Goal: Task Accomplishment & Management: Manage account settings

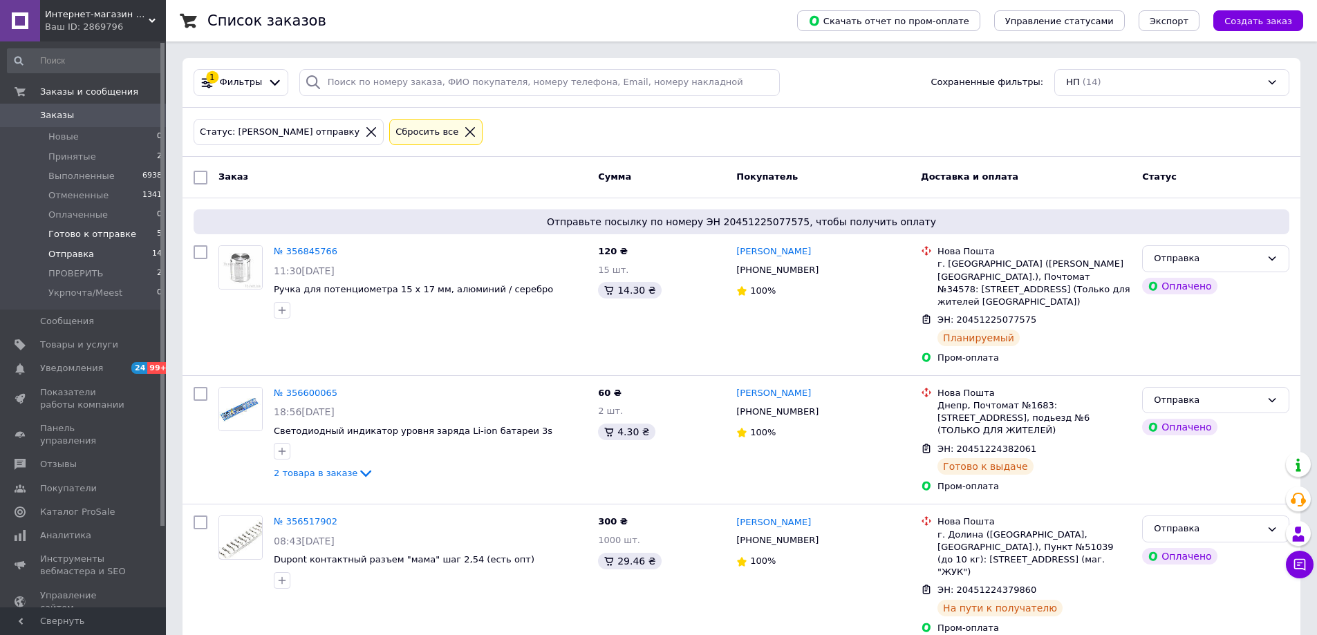
click at [108, 235] on span "Готово к отправке" at bounding box center [92, 234] width 88 height 12
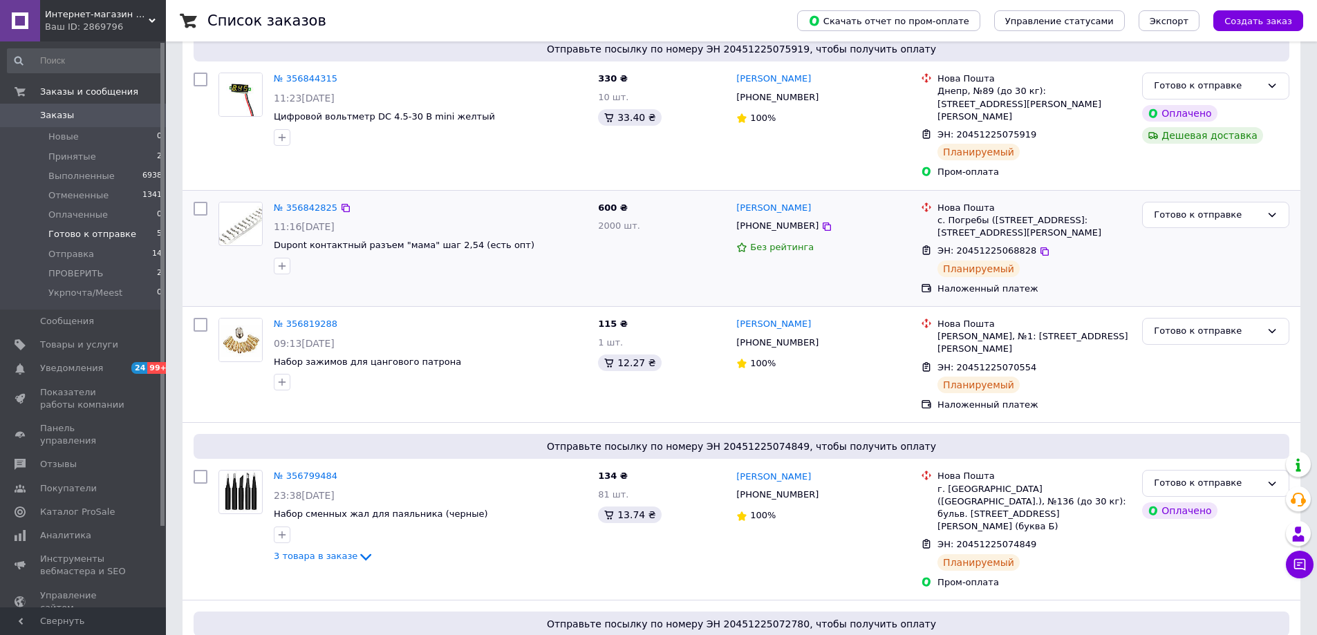
scroll to position [207, 0]
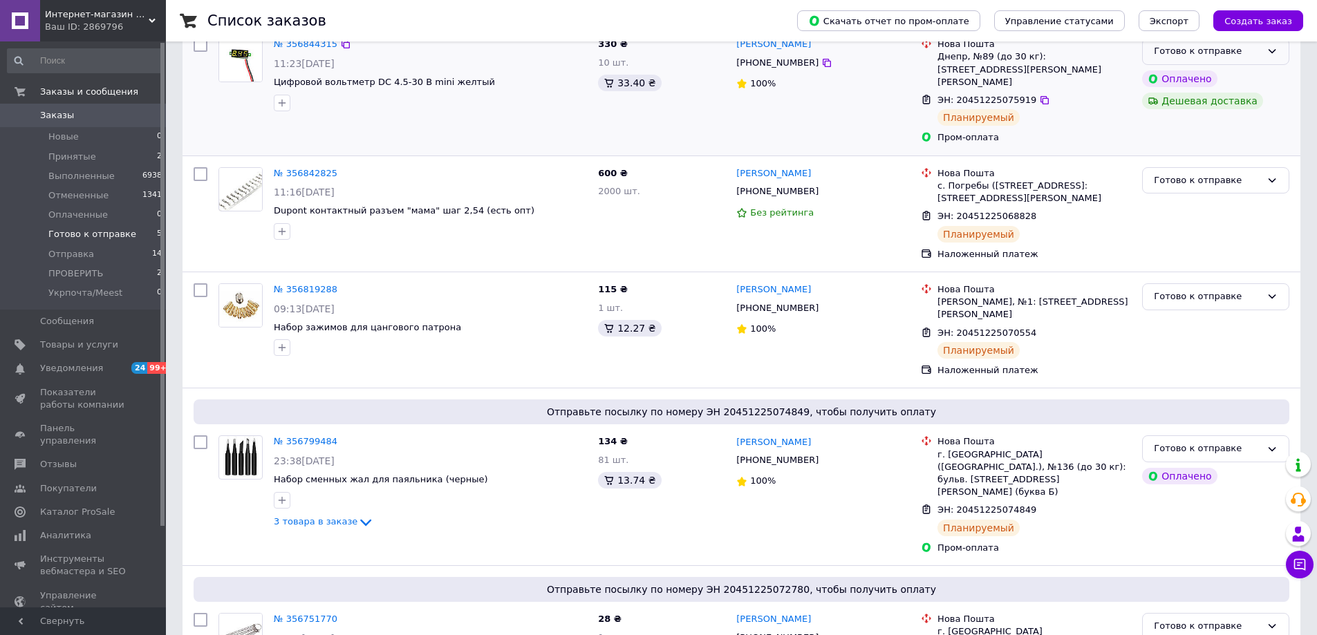
click at [1268, 53] on icon at bounding box center [1272, 51] width 11 height 11
click at [1182, 124] on li "Отправка" at bounding box center [1216, 119] width 146 height 26
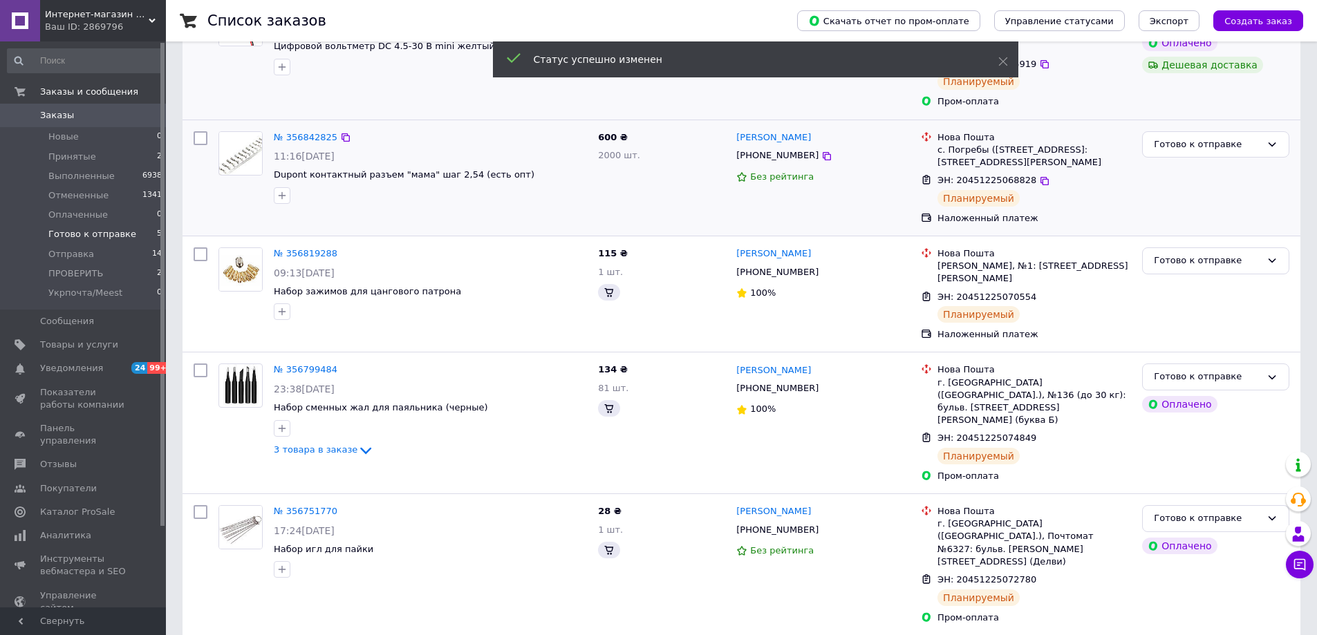
scroll to position [207, 0]
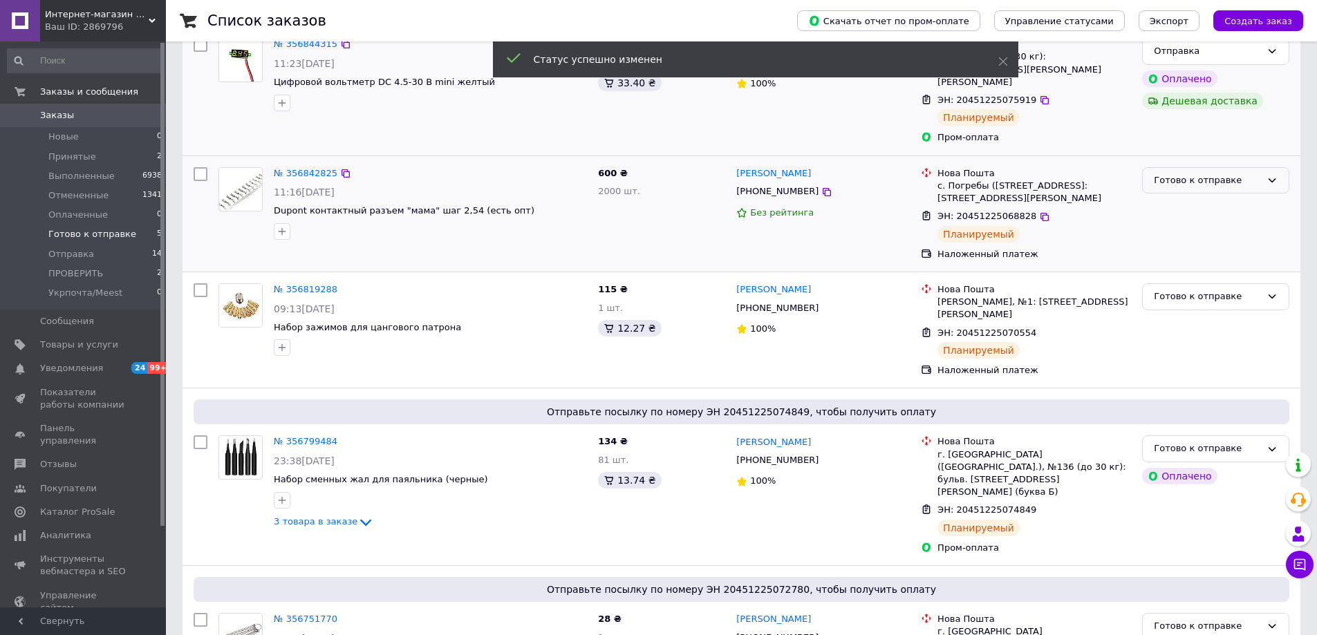
click at [1203, 174] on div "Готово к отправке" at bounding box center [1207, 181] width 107 height 15
click at [1172, 236] on li "Отправка" at bounding box center [1216, 249] width 146 height 26
click at [1188, 290] on div "Готово к отправке" at bounding box center [1207, 297] width 107 height 15
click at [1176, 352] on li "Отправка" at bounding box center [1216, 365] width 146 height 26
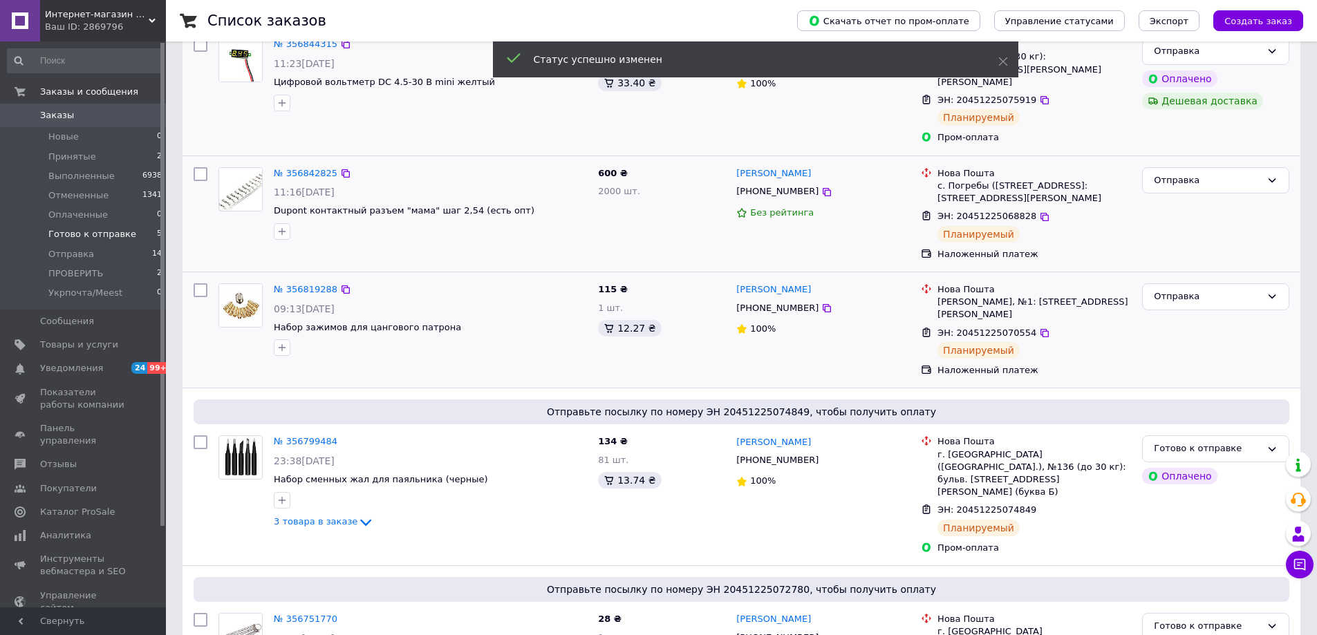
scroll to position [257, 0]
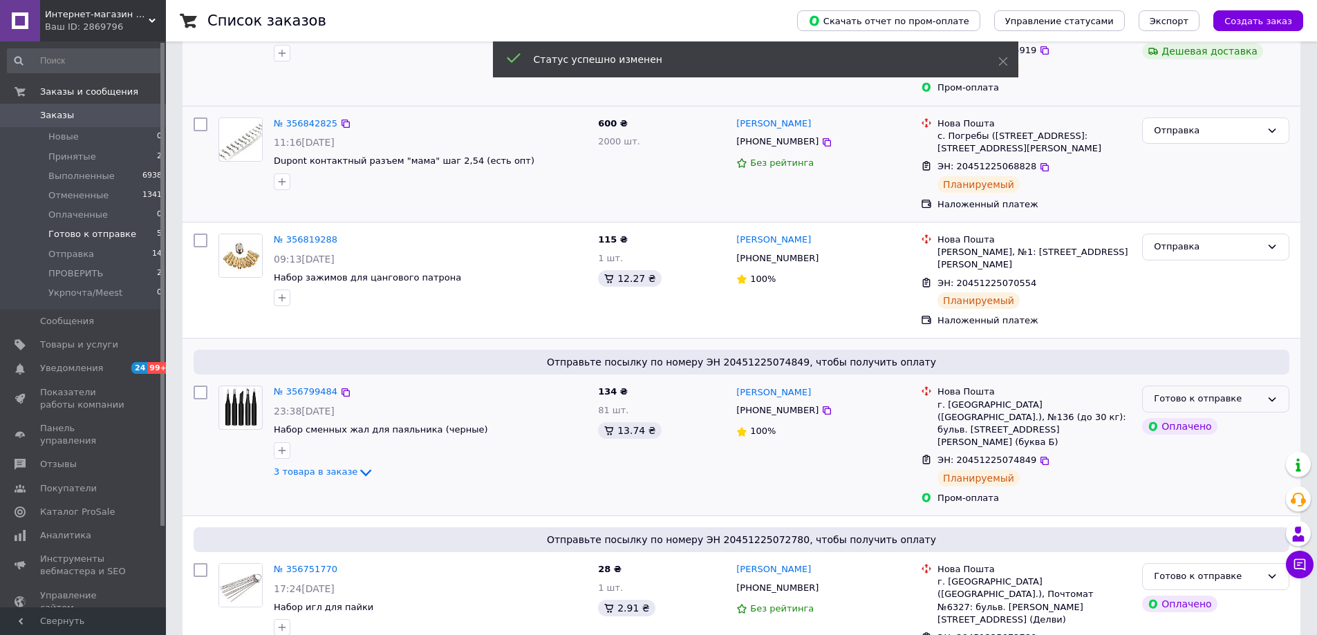
click at [1221, 392] on div "Готово к отправке" at bounding box center [1207, 399] width 107 height 15
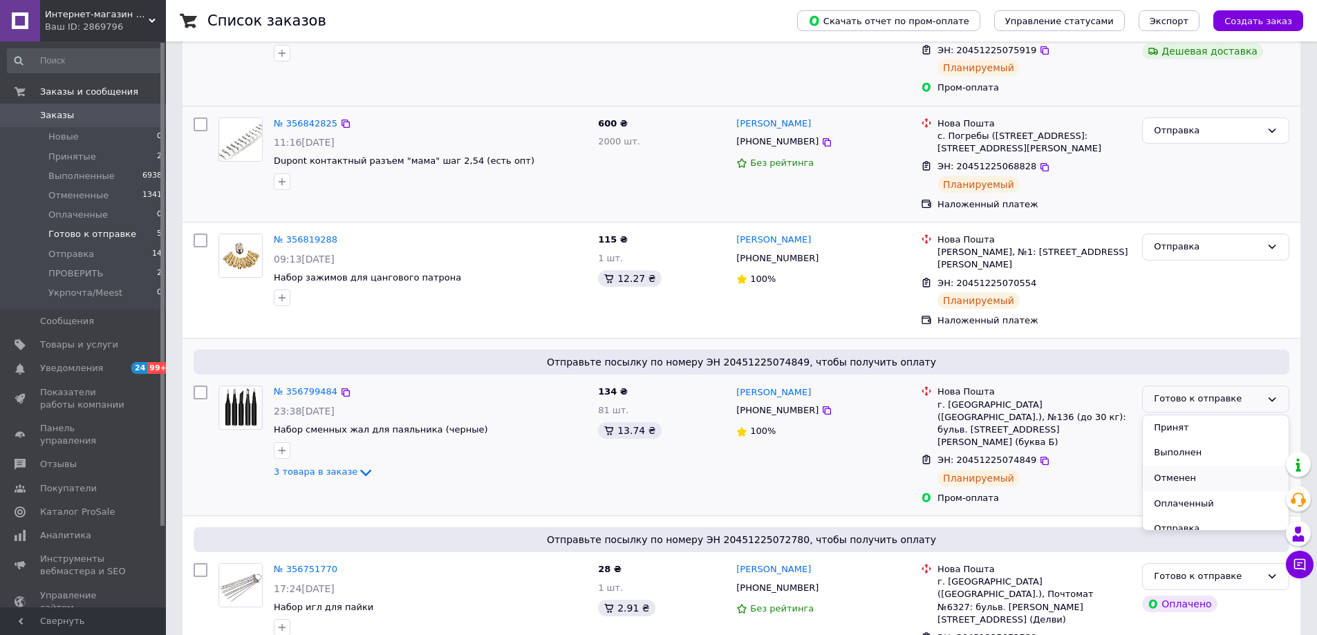
scroll to position [62, 0]
click at [1170, 454] on li "Отправка" at bounding box center [1216, 467] width 146 height 26
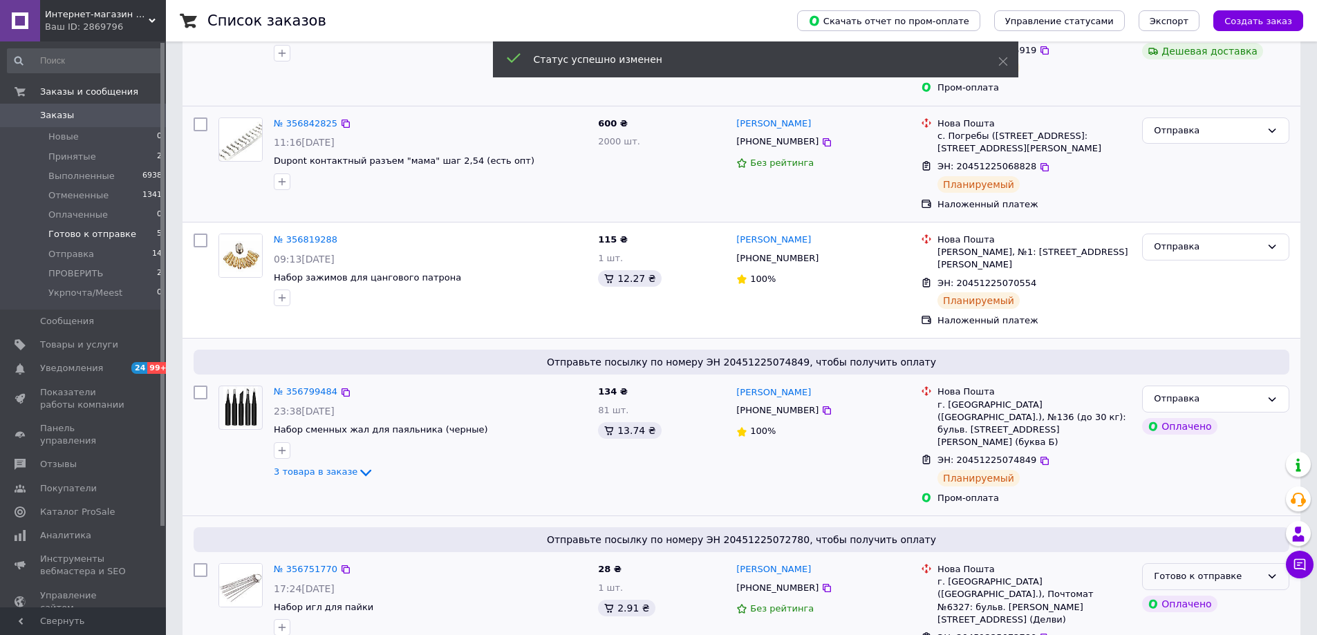
click at [1189, 570] on div "Готово к отправке" at bounding box center [1207, 577] width 107 height 15
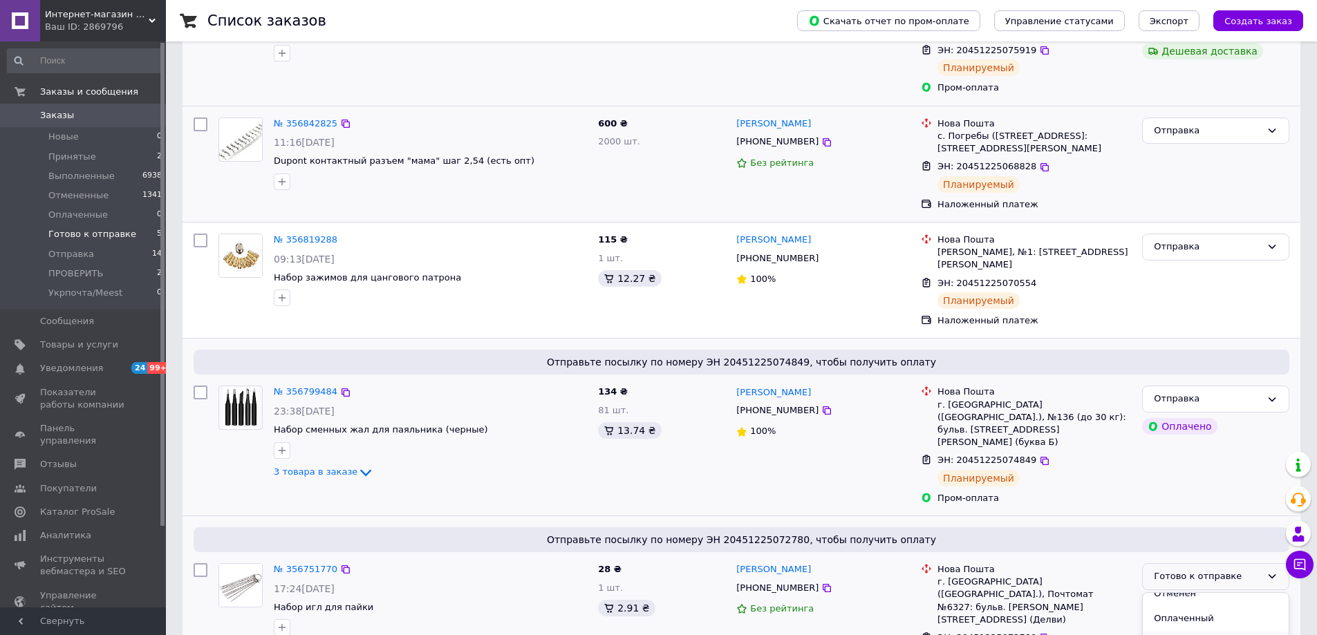
click at [1171, 632] on li "Отправка" at bounding box center [1216, 645] width 146 height 26
click at [95, 194] on span "Отмененные" at bounding box center [78, 195] width 60 height 12
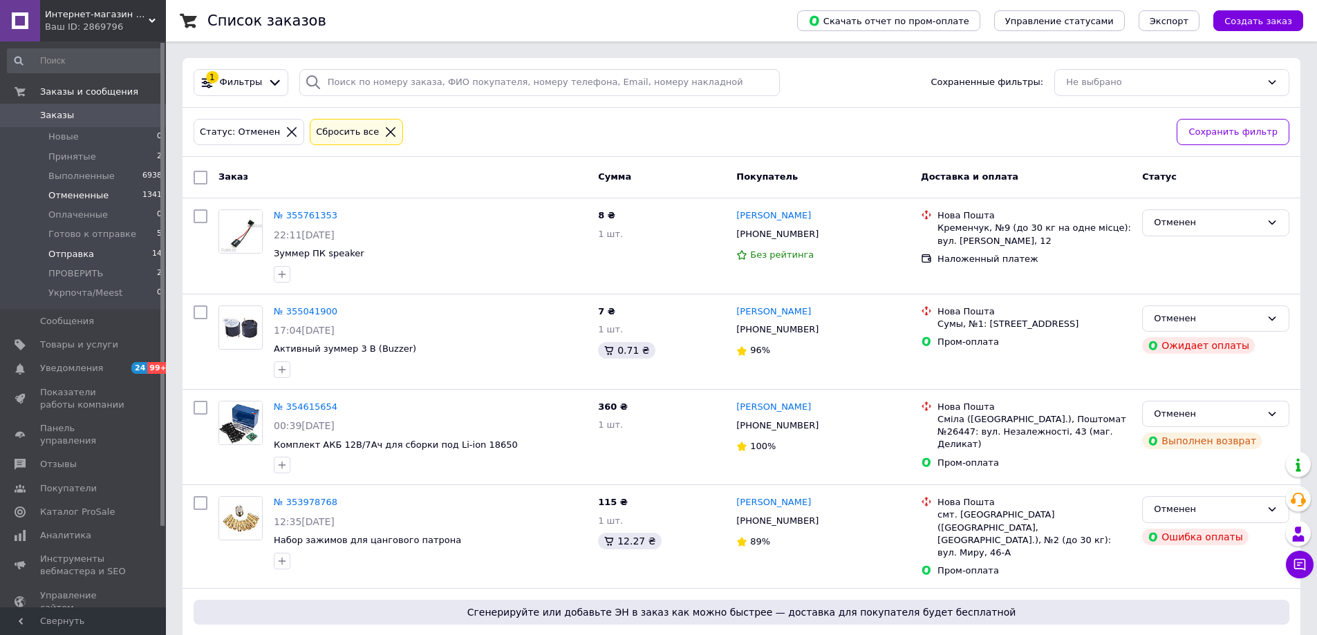
click at [123, 255] on li "Отправка 14" at bounding box center [85, 254] width 170 height 19
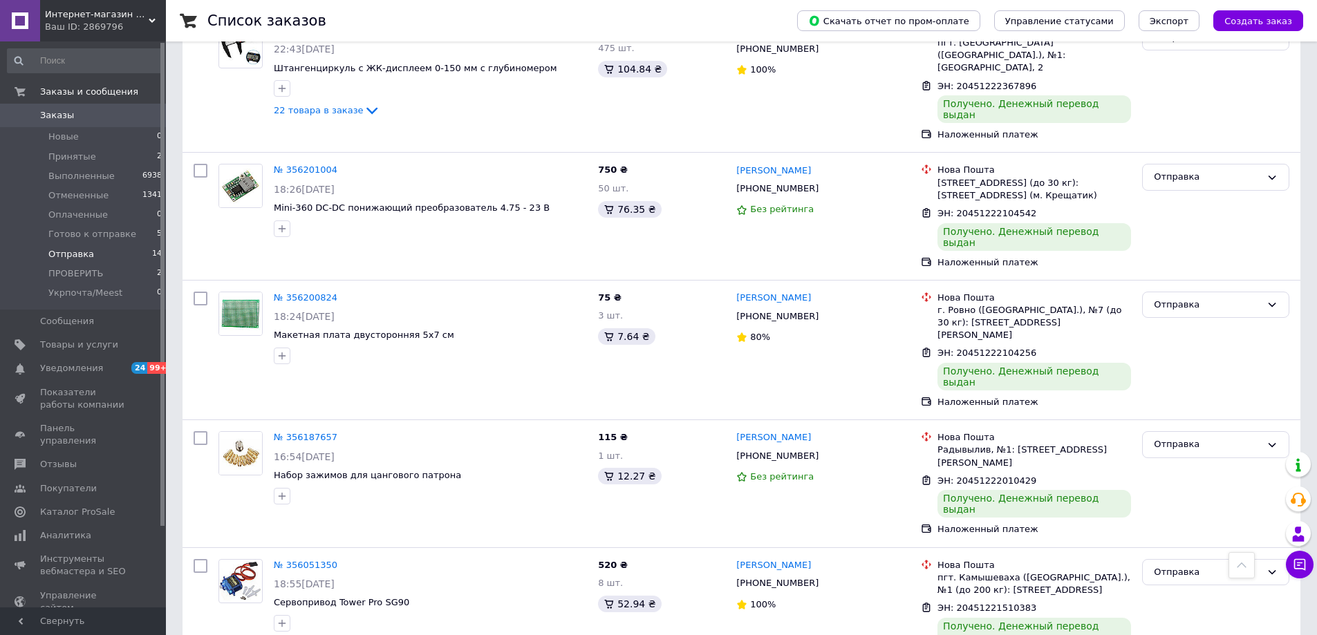
scroll to position [1976, 0]
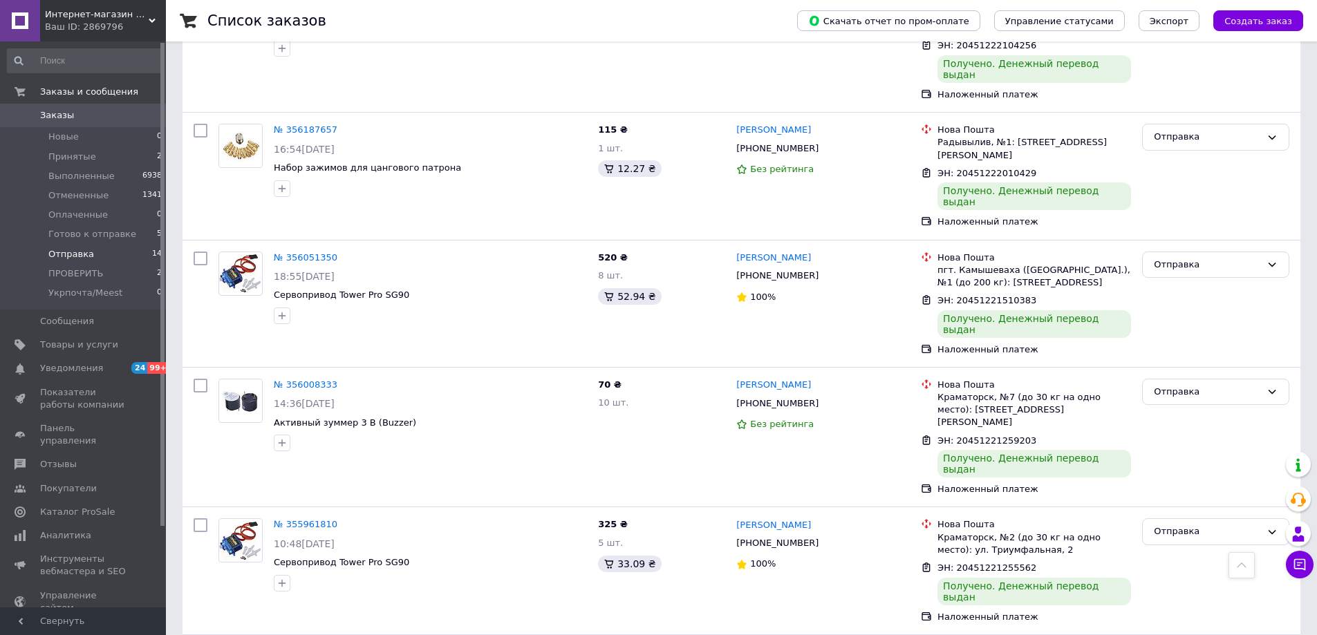
drag, startPoint x: 1210, startPoint y: 263, endPoint x: 1215, endPoint y: 268, distance: 7.4
click at [1212, 525] on div "Отправка" at bounding box center [1207, 532] width 107 height 15
click at [1182, 574] on li "Выполнен" at bounding box center [1216, 587] width 146 height 26
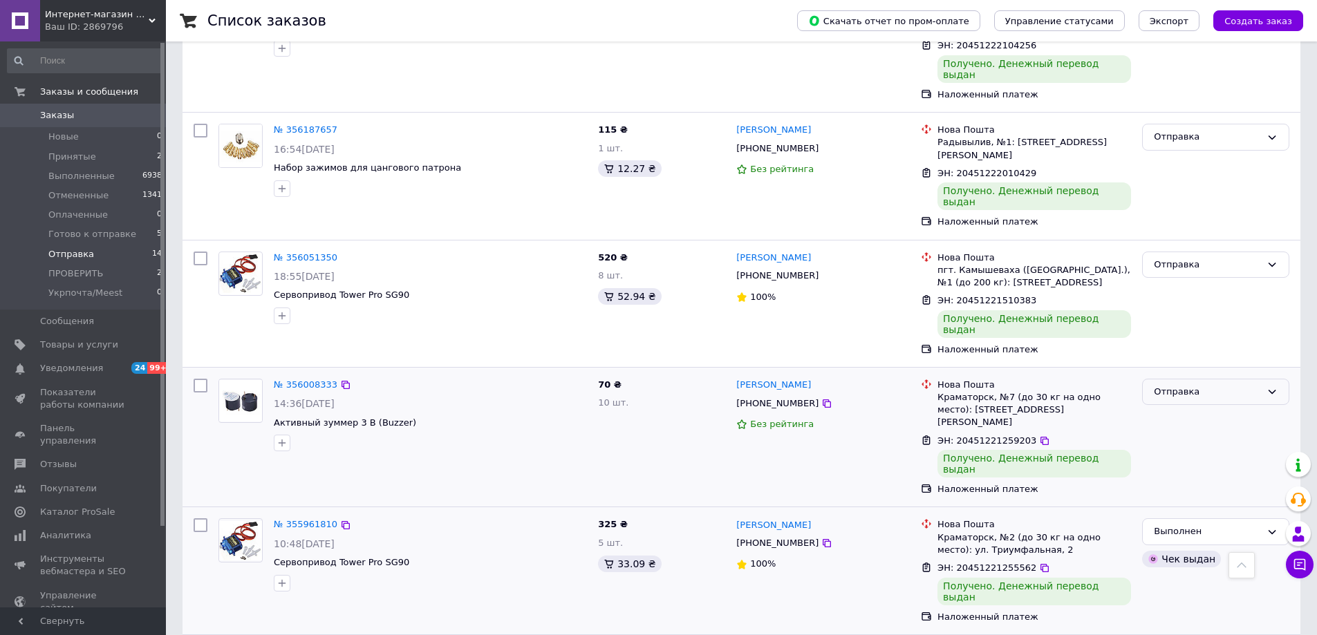
click at [1236, 385] on div "Отправка" at bounding box center [1207, 392] width 107 height 15
click at [1203, 434] on li "Выполнен" at bounding box center [1216, 447] width 146 height 26
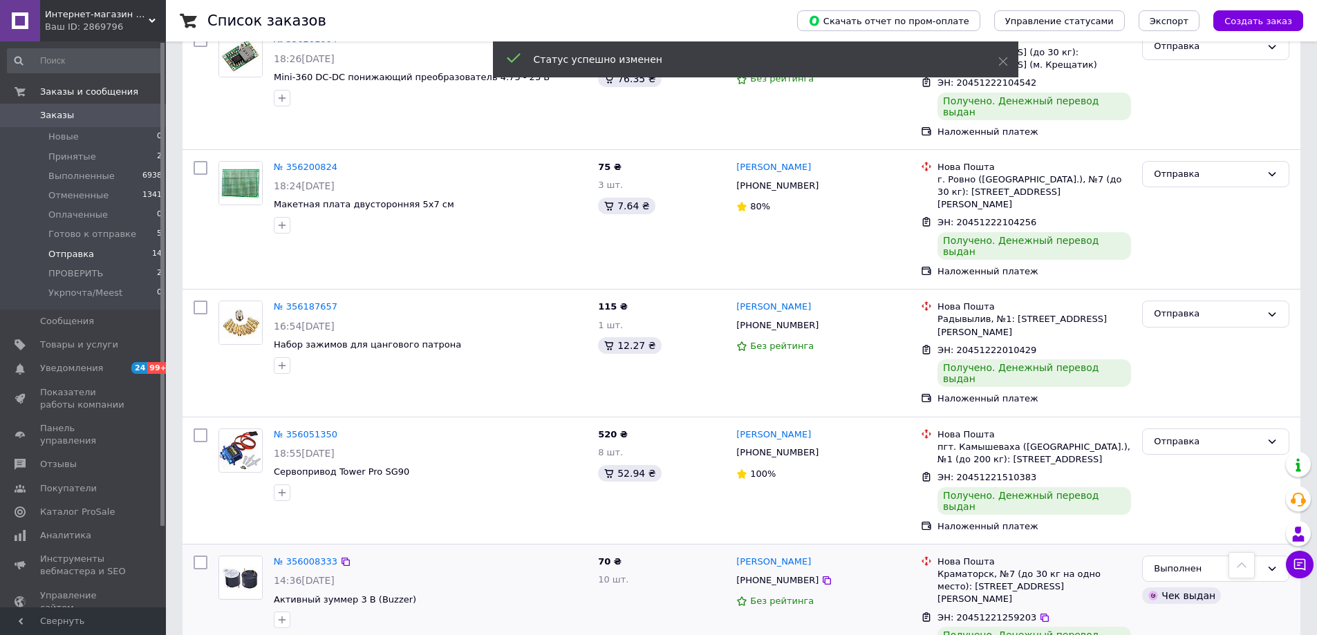
scroll to position [1768, 0]
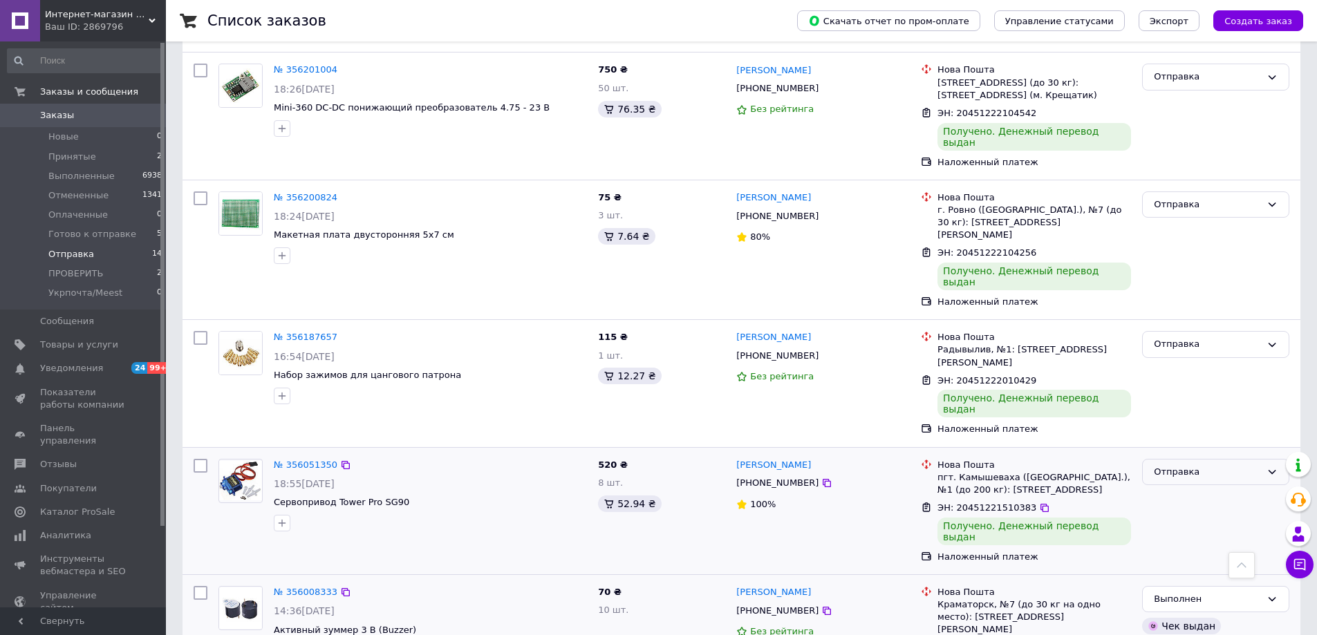
click at [1198, 465] on div "Отправка" at bounding box center [1207, 472] width 107 height 15
drag, startPoint x: 1184, startPoint y: 292, endPoint x: 1179, endPoint y: 298, distance: 7.9
click at [1184, 514] on li "Выполнен" at bounding box center [1216, 527] width 146 height 26
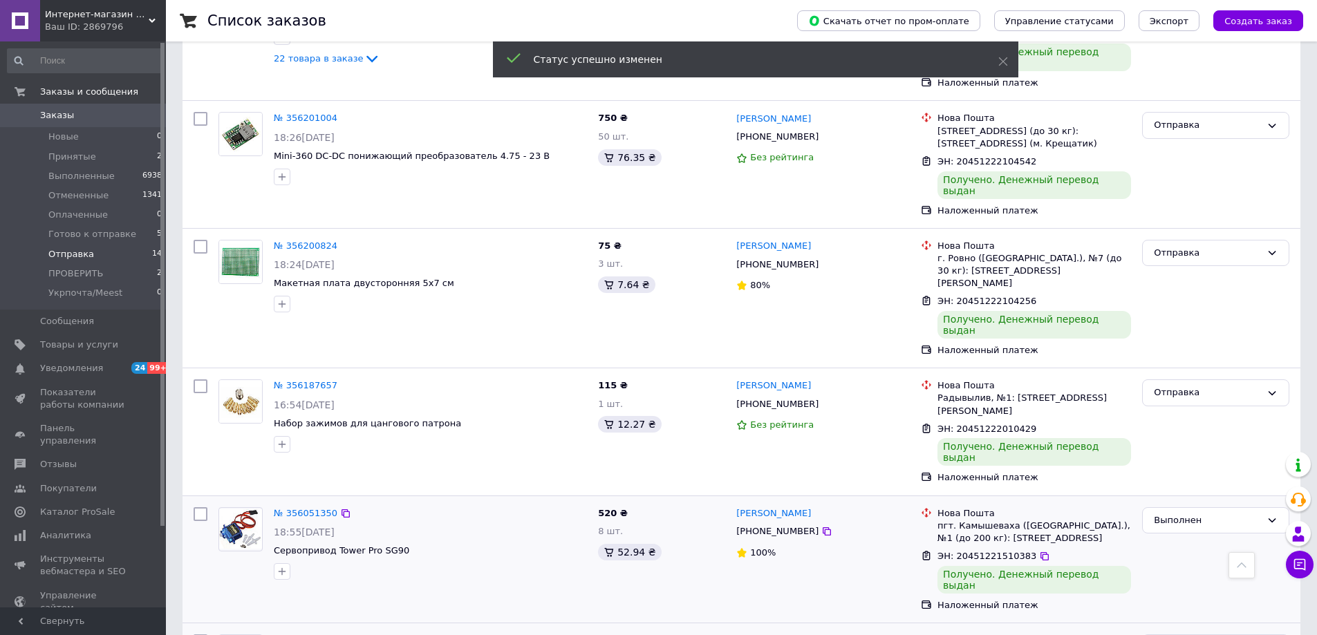
scroll to position [1699, 0]
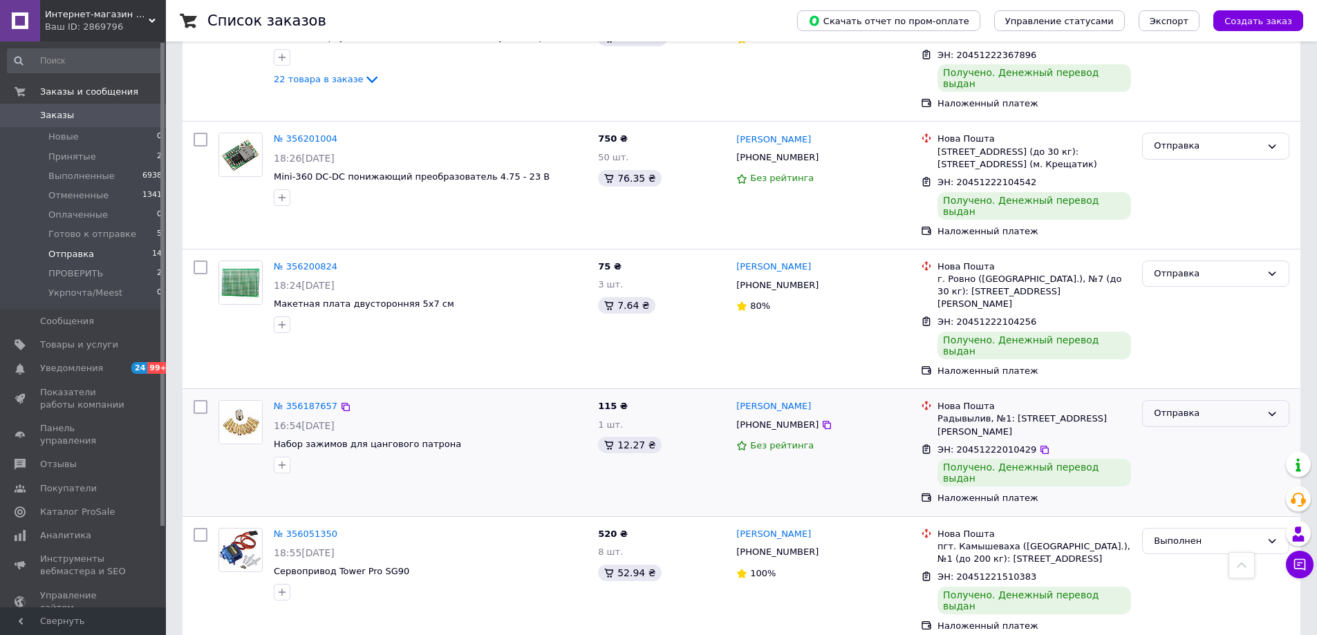
click at [1207, 407] on div "Отправка" at bounding box center [1207, 414] width 107 height 15
click at [1189, 455] on li "Выполнен" at bounding box center [1216, 468] width 146 height 26
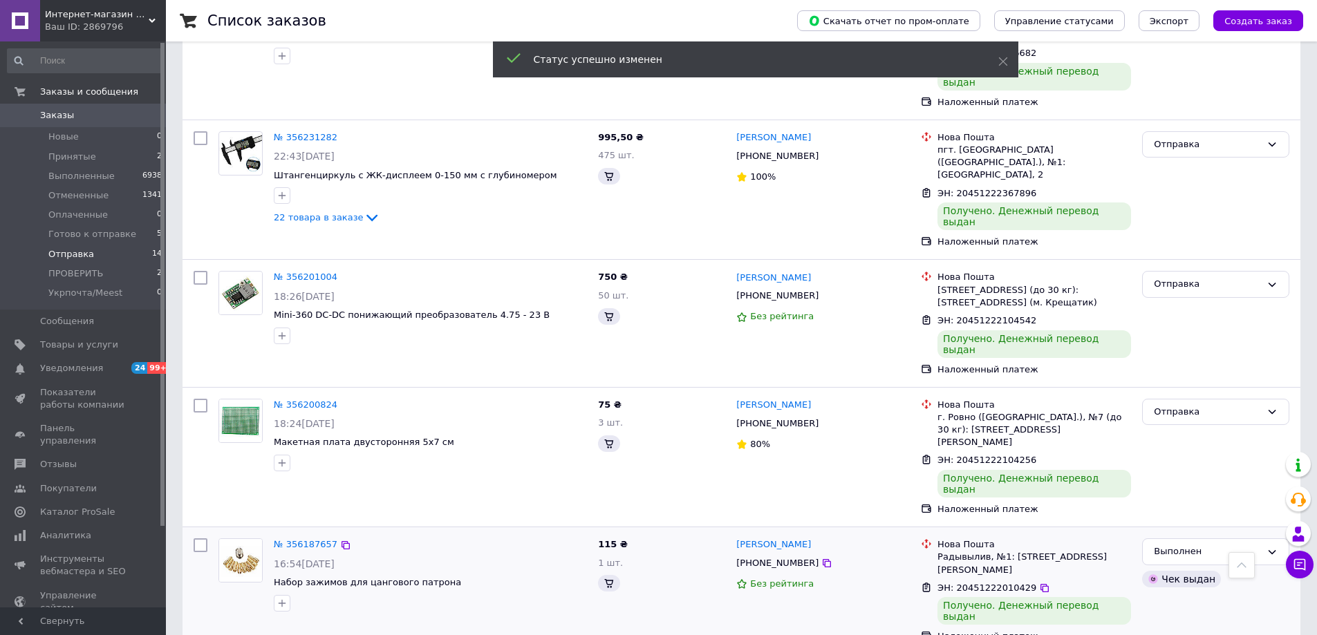
scroll to position [1561, 0]
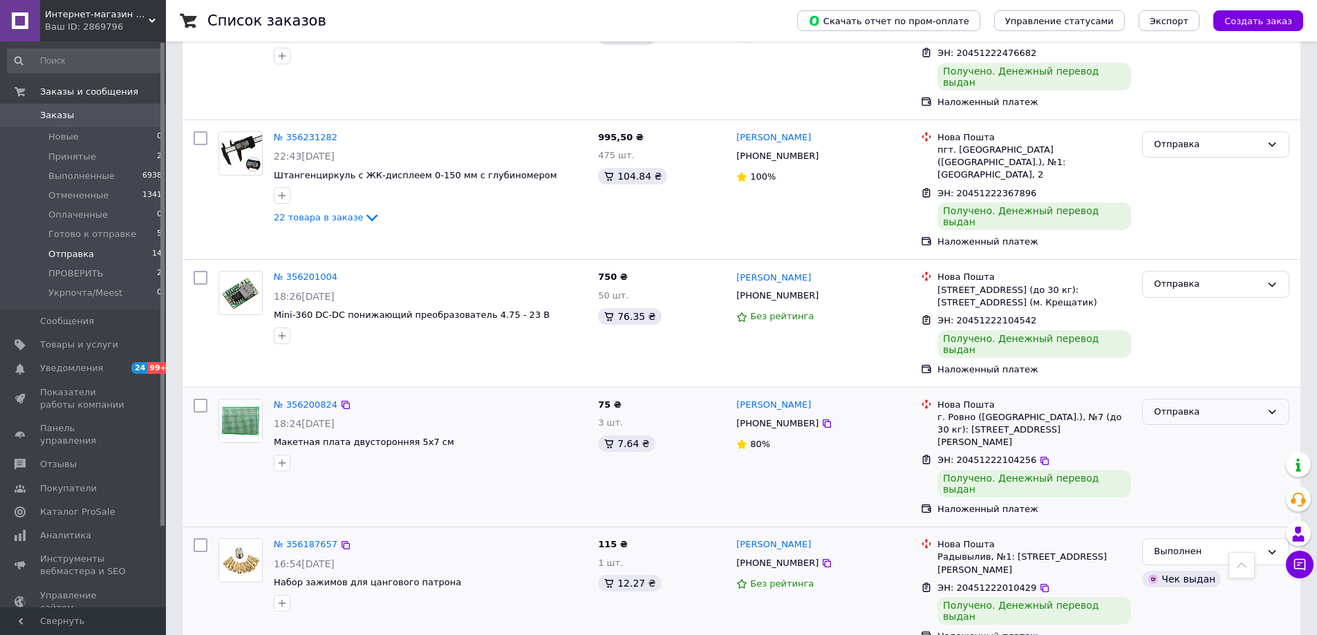
click at [1186, 405] on div "Отправка" at bounding box center [1207, 412] width 107 height 15
click at [1178, 454] on li "Выполнен" at bounding box center [1216, 467] width 146 height 26
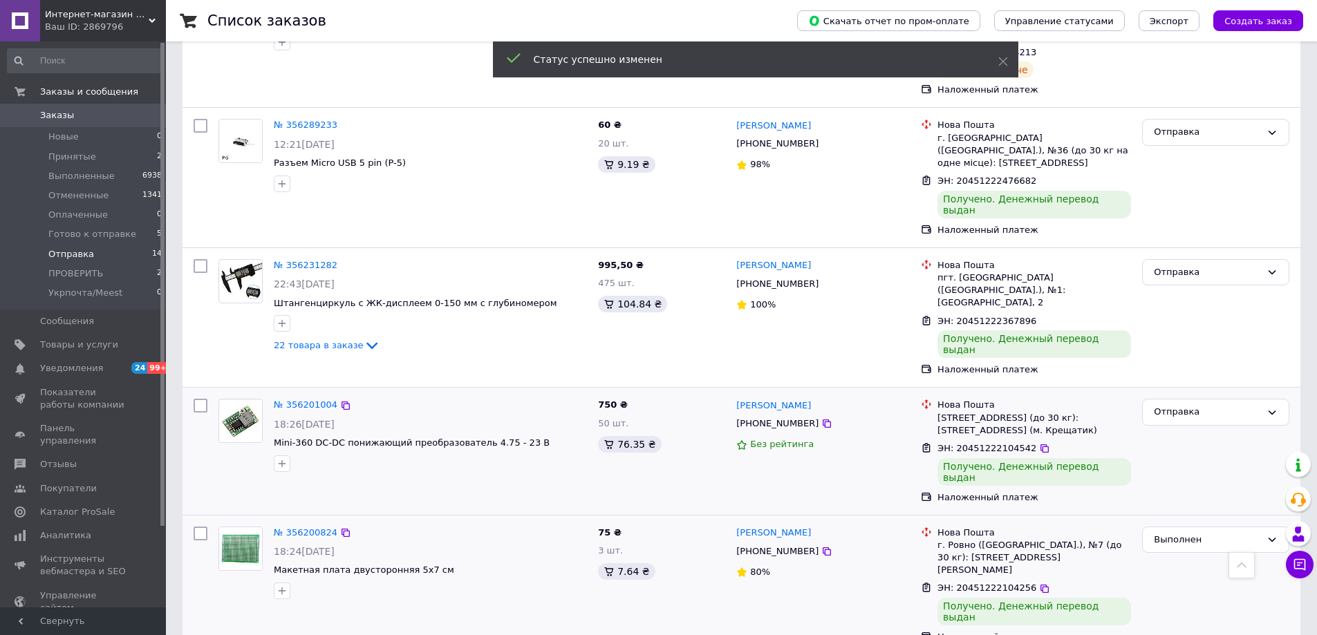
scroll to position [1422, 0]
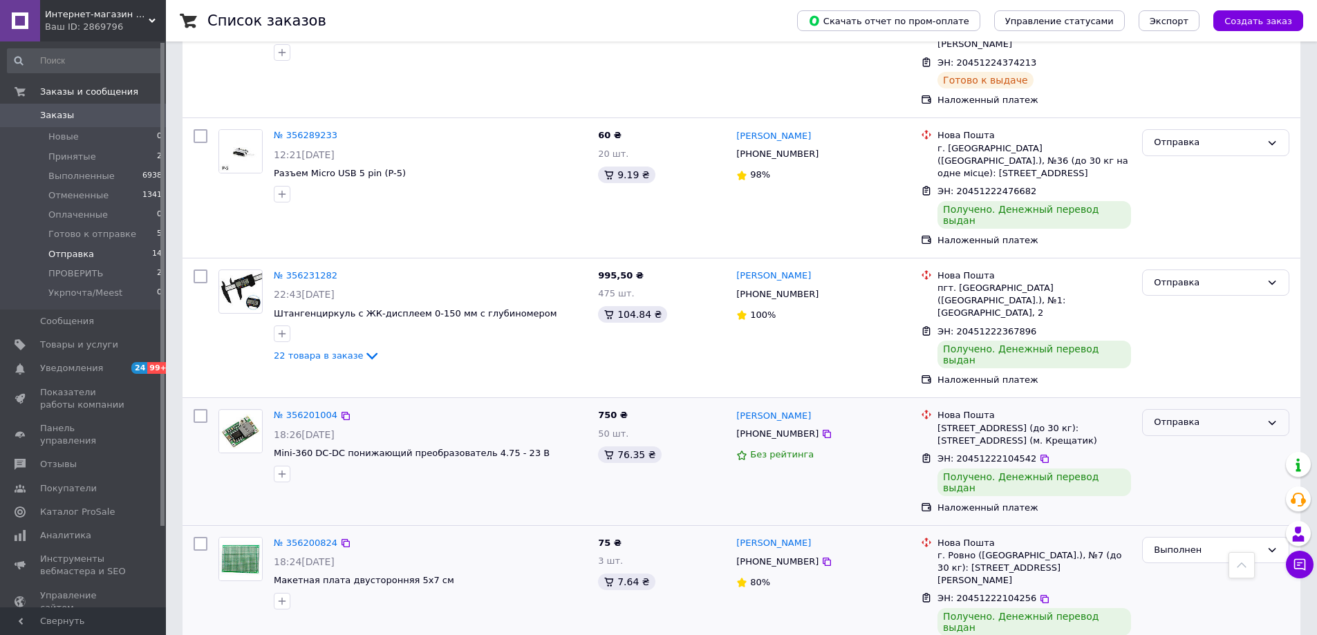
click at [1193, 416] on div "Отправка" at bounding box center [1207, 423] width 107 height 15
click at [1187, 465] on li "Выполнен" at bounding box center [1216, 478] width 146 height 26
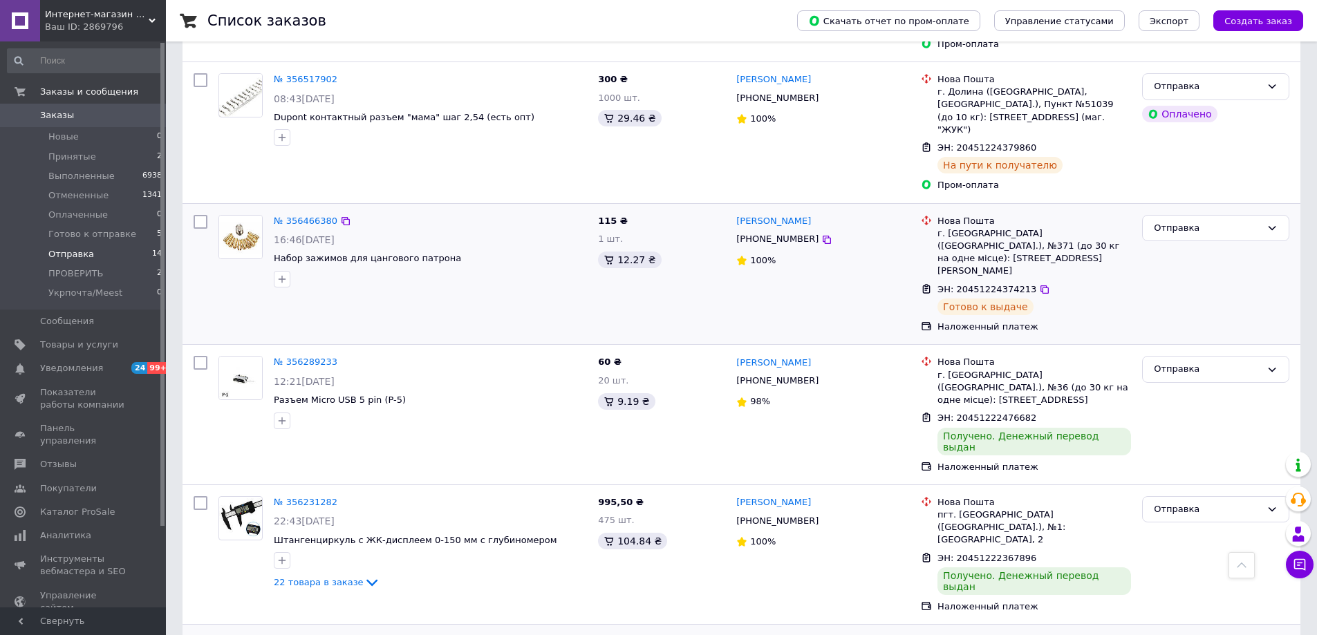
scroll to position [1265, 0]
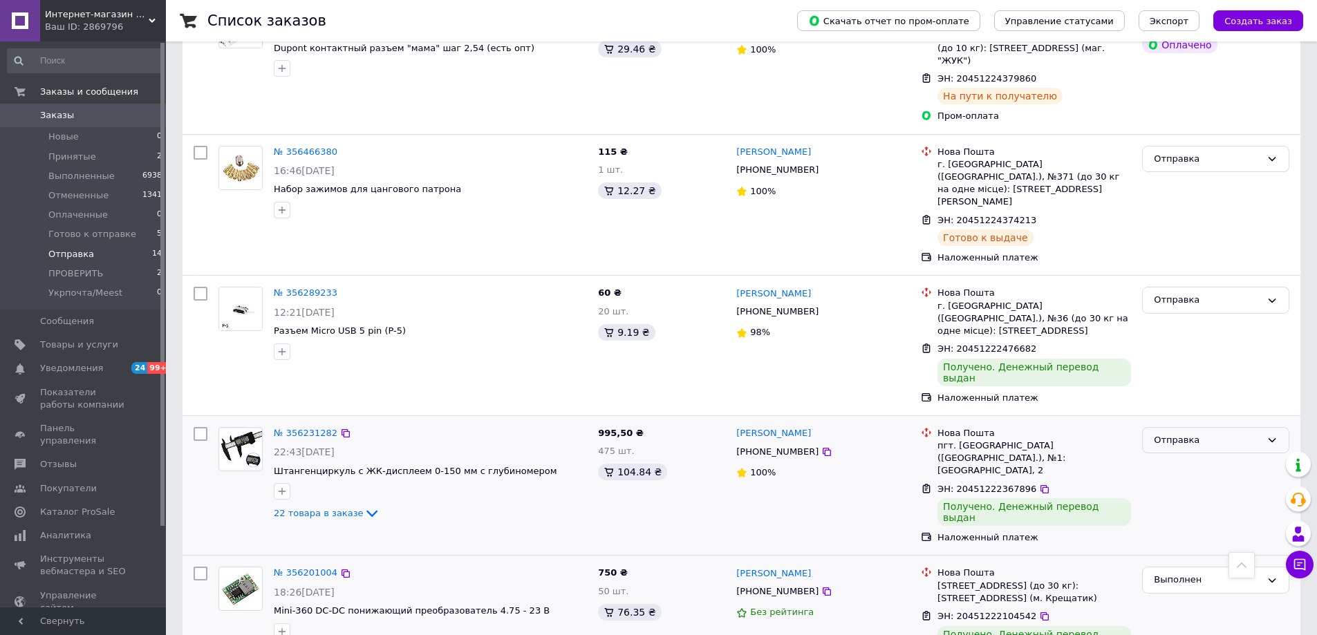
click at [1191, 434] on div "Отправка" at bounding box center [1207, 441] width 107 height 15
click at [1190, 482] on li "Выполнен" at bounding box center [1216, 495] width 146 height 26
click at [1198, 293] on div "Отправка" at bounding box center [1207, 300] width 107 height 15
click at [1192, 342] on li "Выполнен" at bounding box center [1216, 355] width 146 height 26
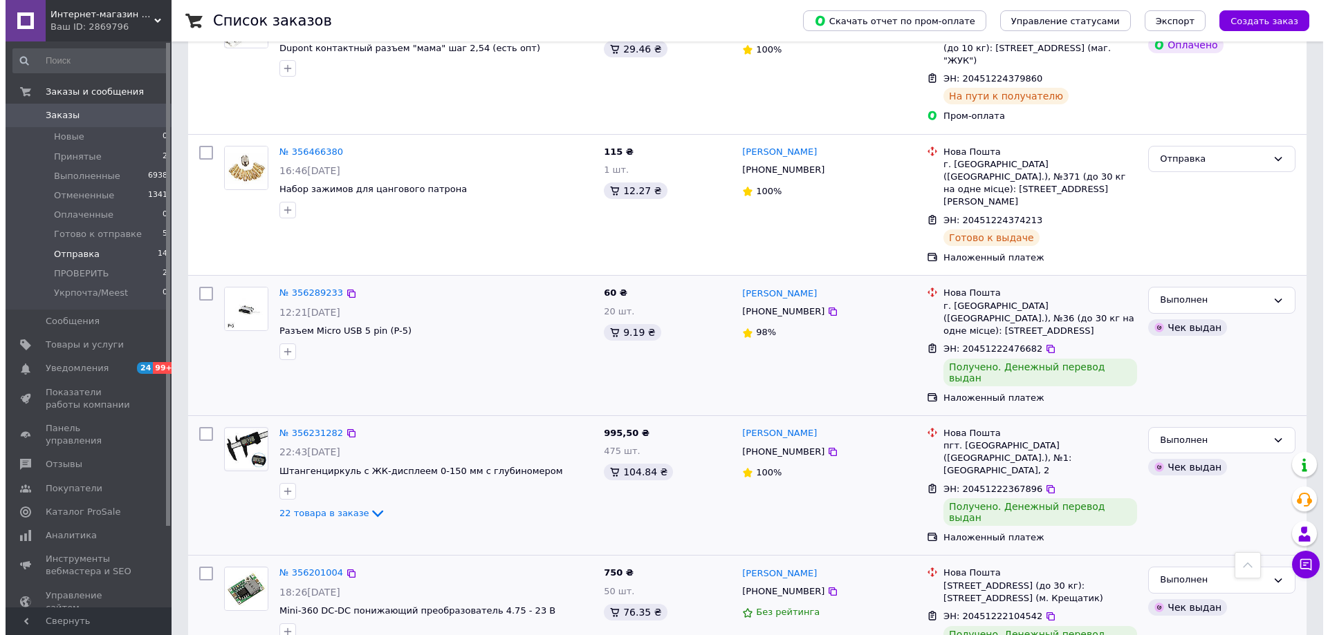
scroll to position [0, 0]
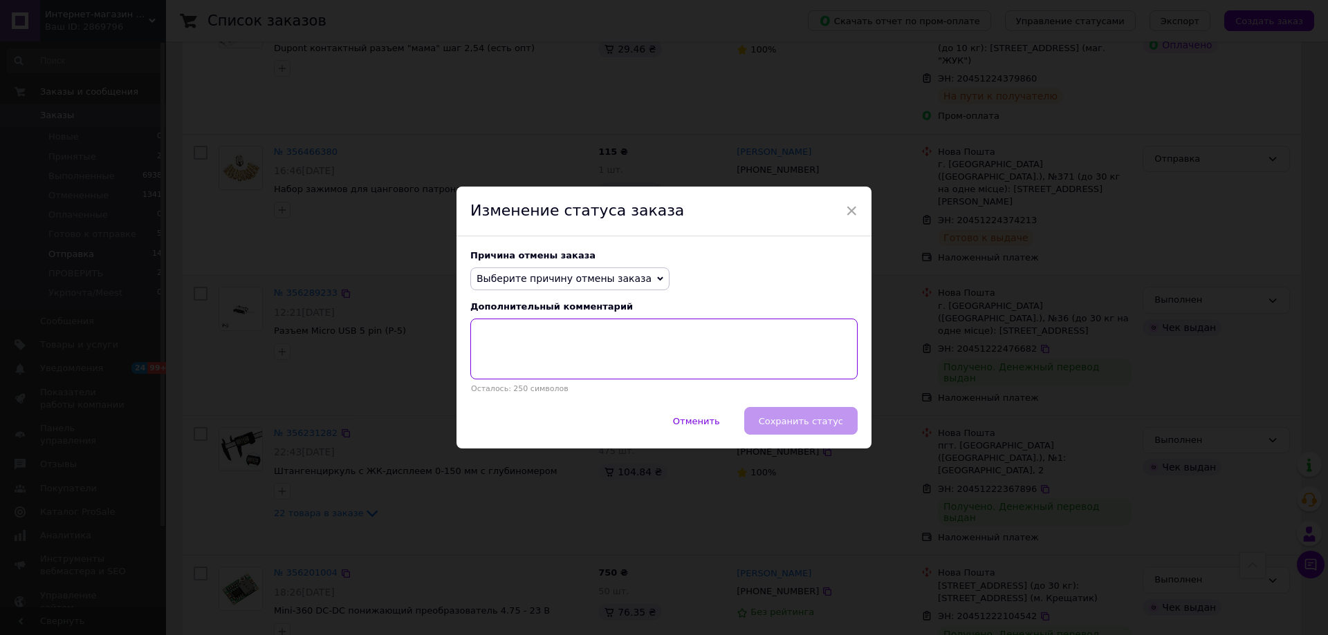
click at [599, 345] on textarea at bounding box center [663, 349] width 387 height 61
click at [600, 281] on span "Выберите причину отмены заказа" at bounding box center [563, 278] width 175 height 11
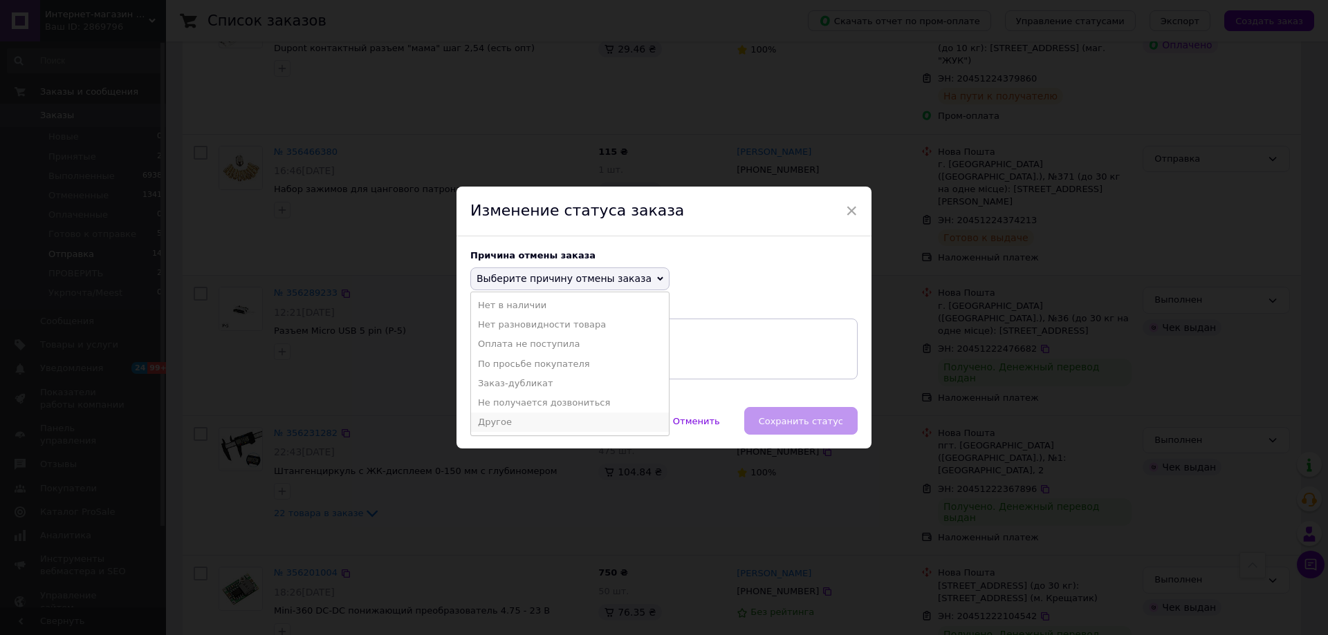
click at [525, 425] on li "Другое" at bounding box center [570, 422] width 198 height 19
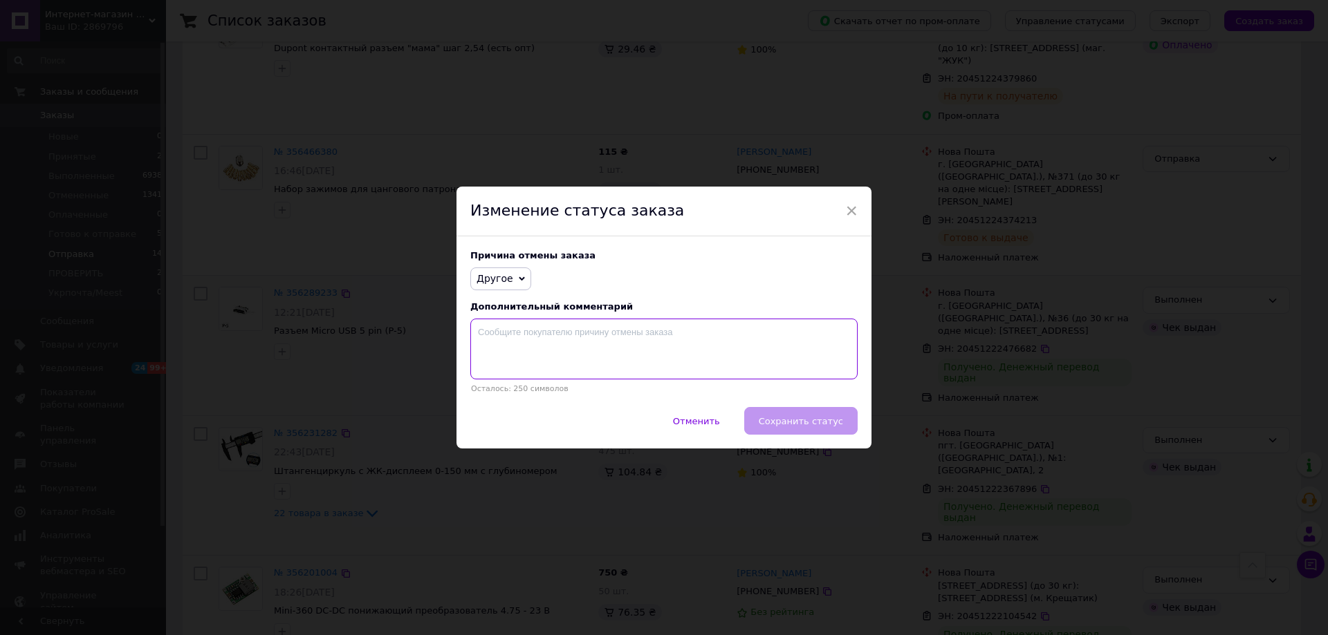
click at [553, 353] on textarea at bounding box center [663, 349] width 387 height 61
type textarea "отказ получателя"
click at [809, 426] on span "Сохранить статус" at bounding box center [801, 421] width 84 height 10
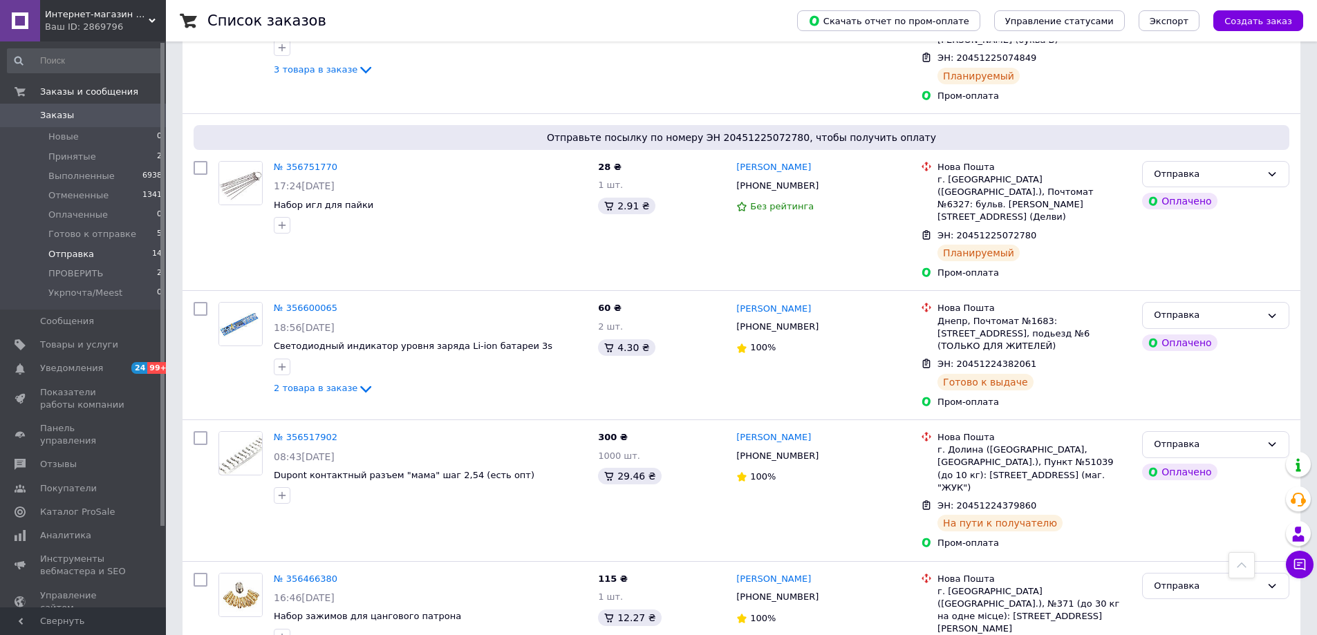
scroll to position [768, 0]
